Goal: Information Seeking & Learning: Learn about a topic

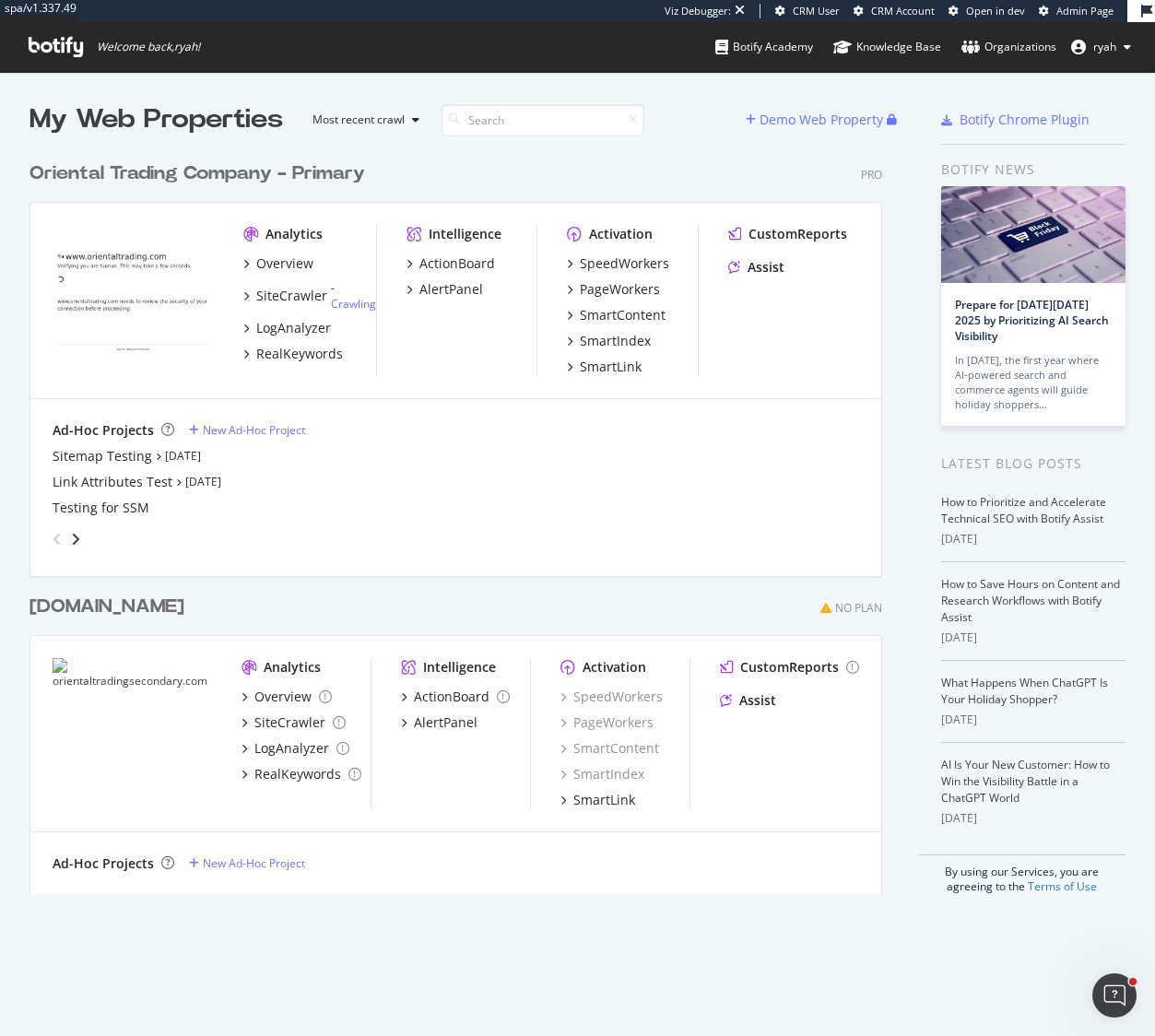
click at [262, 173] on div "Oriental Trading Company - Primary" at bounding box center [197, 173] width 336 height 27
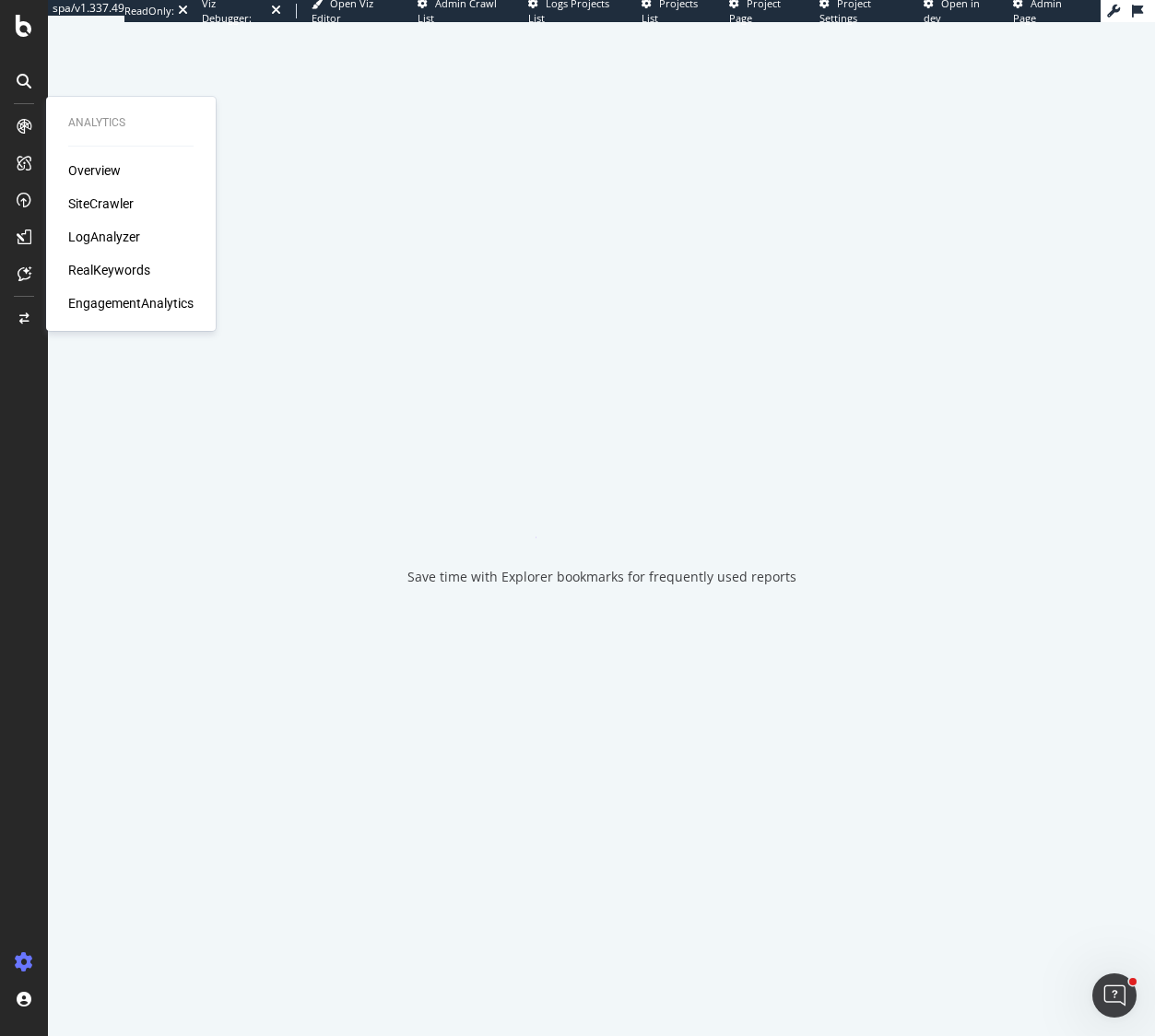
click at [106, 266] on div "RealKeywords" at bounding box center [109, 270] width 82 height 19
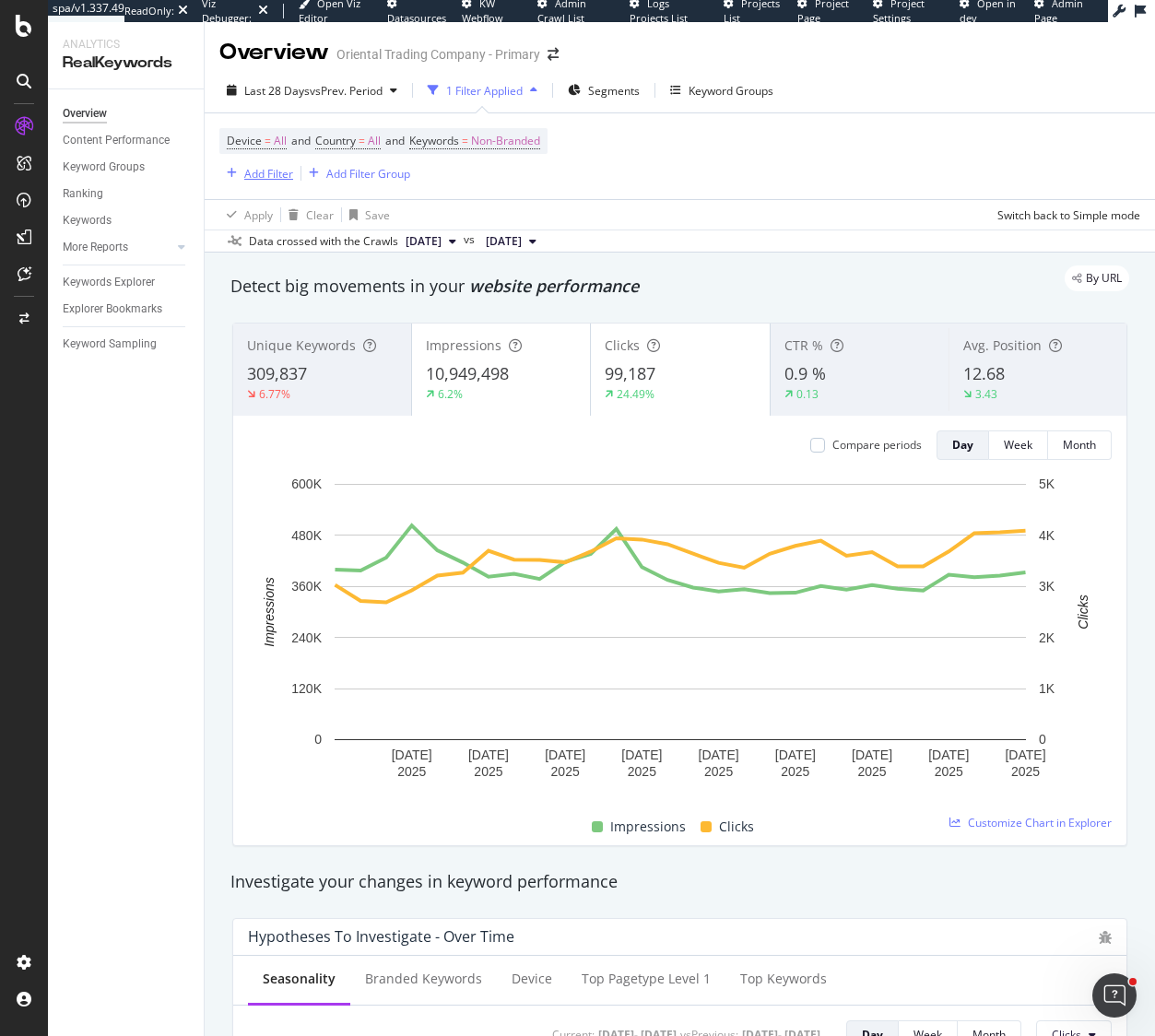
click at [268, 171] on div "Add Filter" at bounding box center [268, 174] width 48 height 16
click at [681, 204] on div "Apply Clear Save Switch back to Simple mode" at bounding box center [680, 214] width 950 height 31
click at [125, 280] on div "Keywords Explorer" at bounding box center [108, 283] width 92 height 20
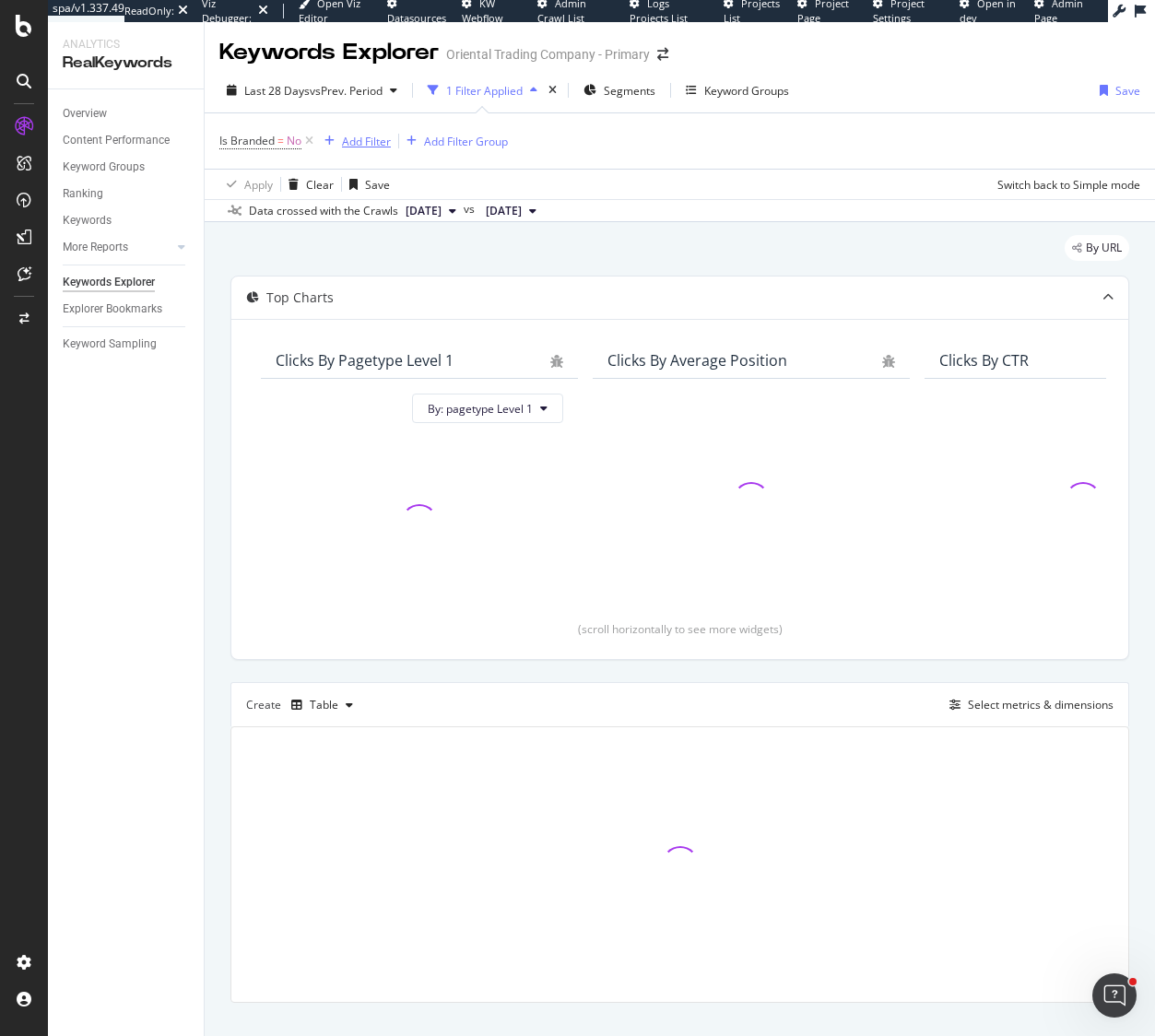
click at [356, 142] on div "Add Filter" at bounding box center [366, 141] width 48 height 16
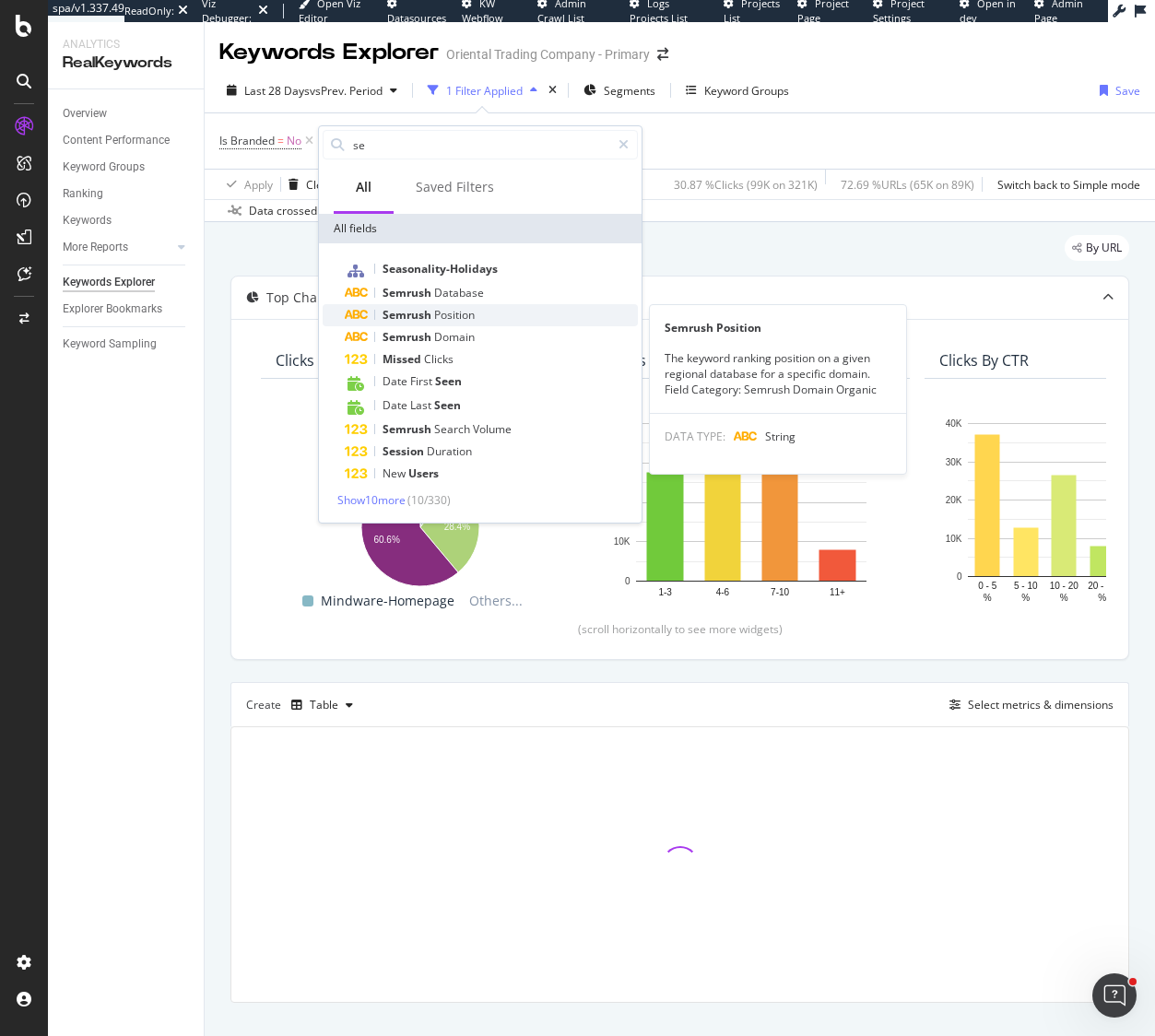
type input "se"
click at [443, 311] on span "Position" at bounding box center [454, 315] width 41 height 16
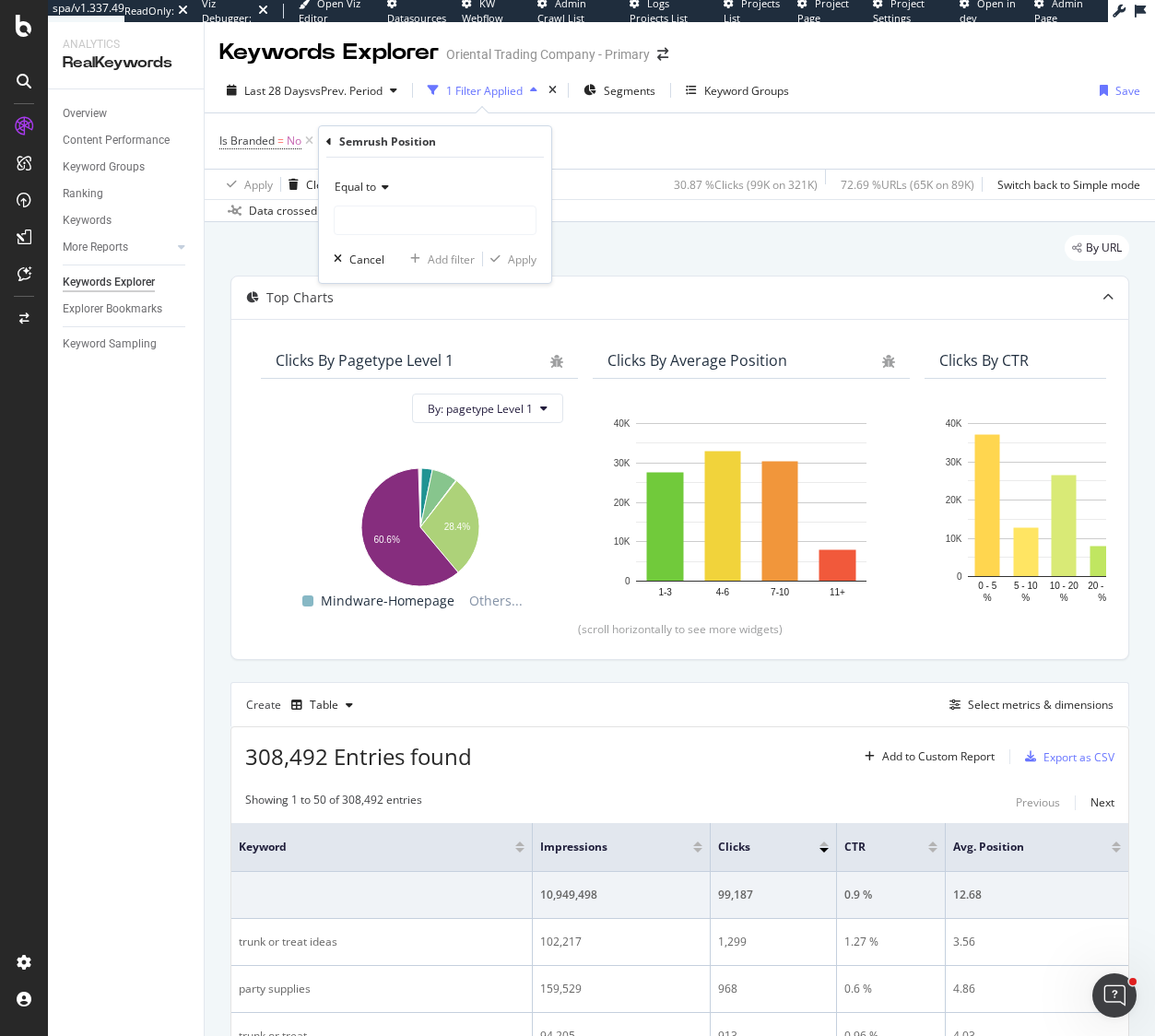
click at [390, 190] on div "Equal to" at bounding box center [434, 187] width 203 height 30
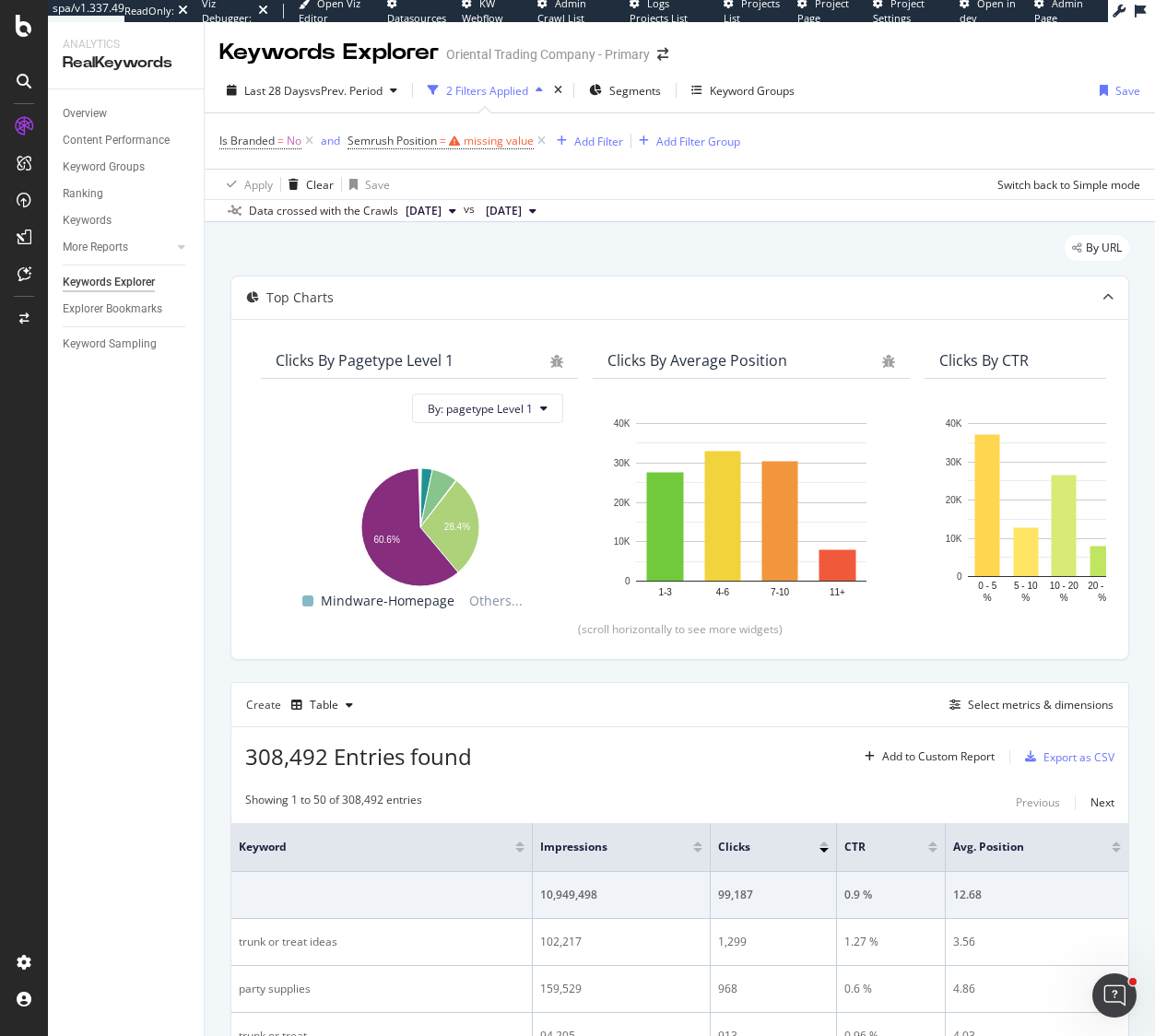
click at [610, 173] on div "Apply Clear Save Switch back to Simple mode" at bounding box center [680, 183] width 950 height 31
click at [1035, 702] on div "Select metrics & dimensions" at bounding box center [1040, 705] width 145 height 16
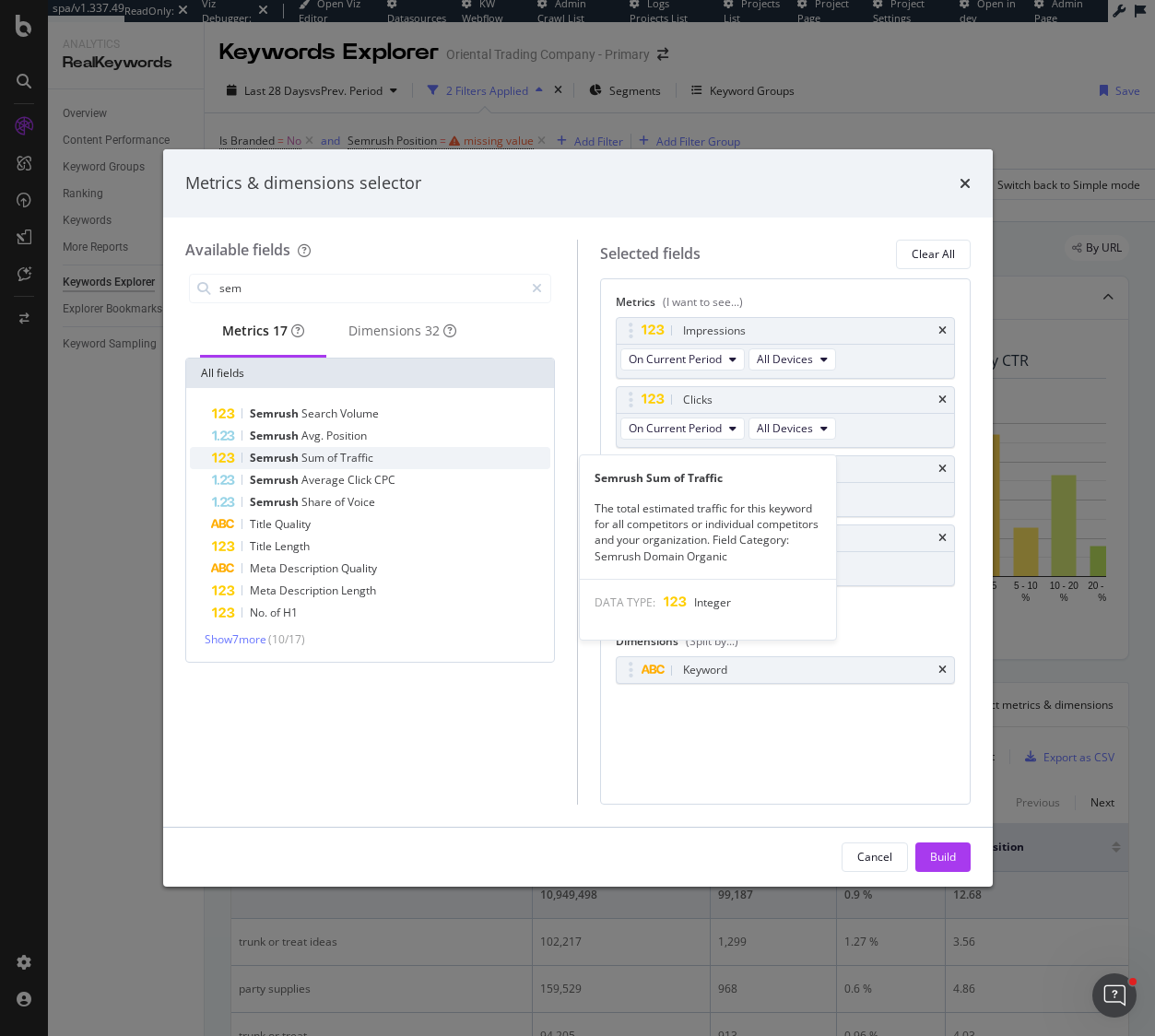
type input "sem"
click at [383, 461] on div "Semrush Sum of Traffic" at bounding box center [381, 458] width 339 height 22
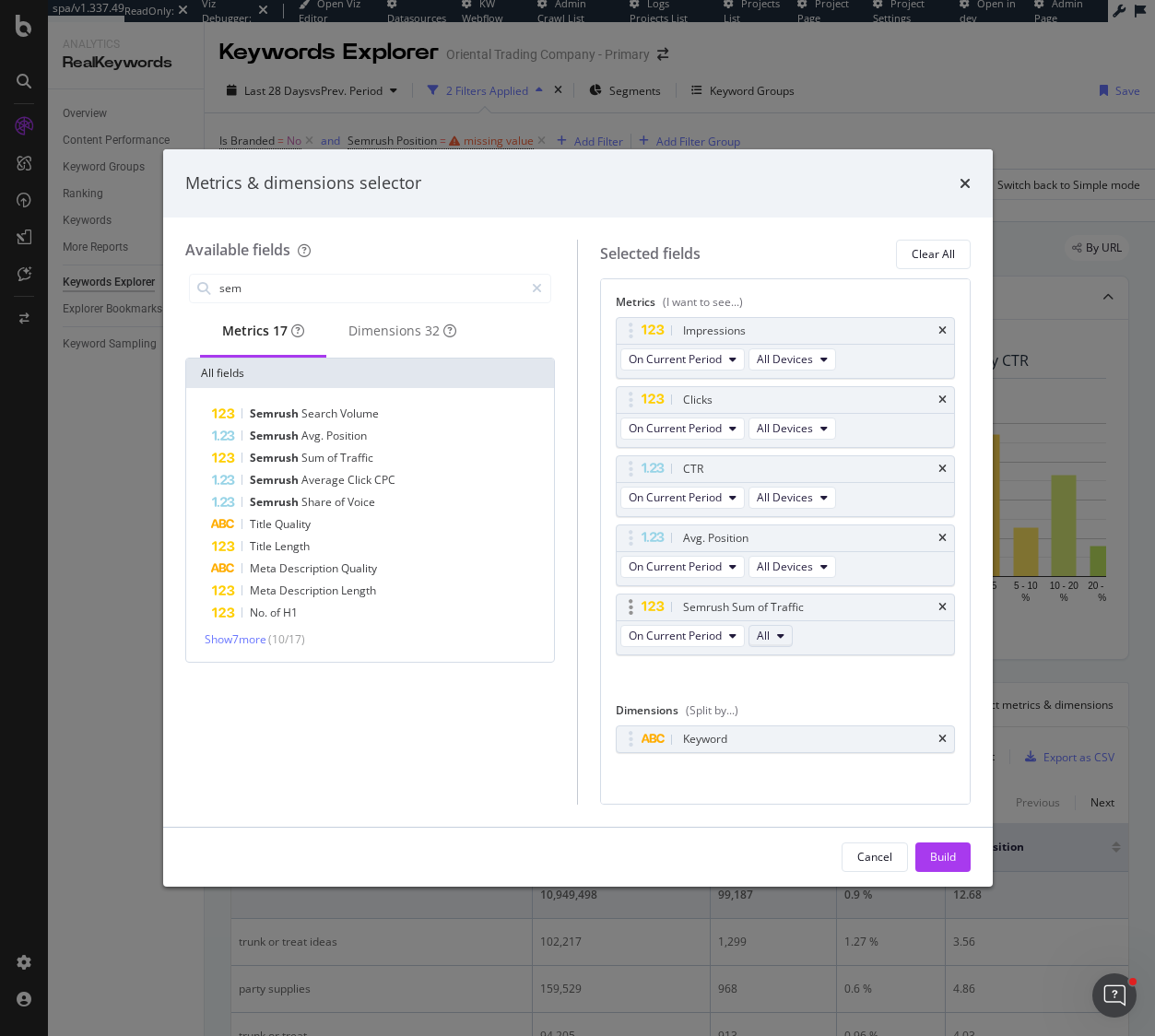
click at [782, 638] on icon "modal" at bounding box center [780, 635] width 7 height 11
click at [966, 184] on icon "times" at bounding box center [964, 183] width 11 height 15
